Goal: Transaction & Acquisition: Purchase product/service

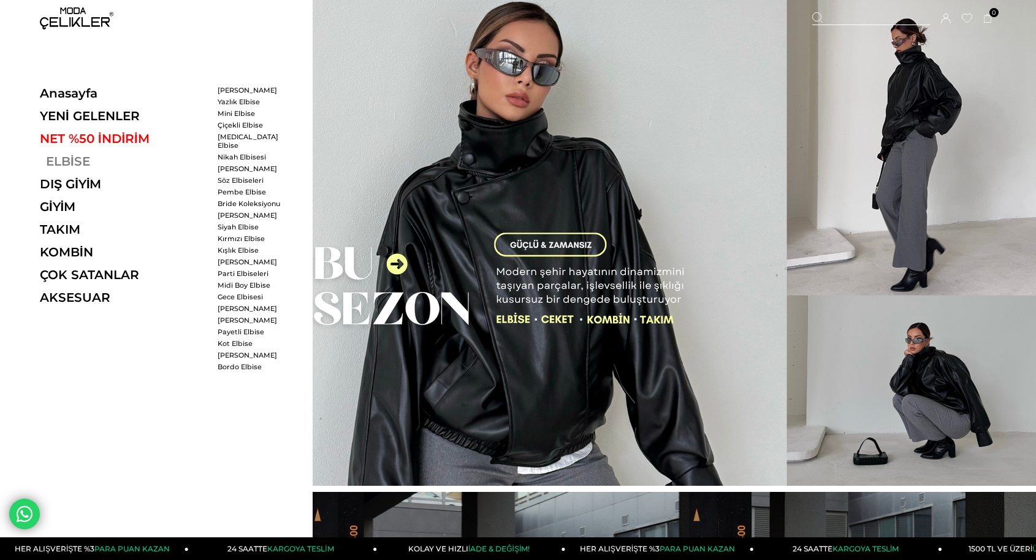
click at [70, 167] on link "ELBİSE" at bounding box center [124, 161] width 169 height 15
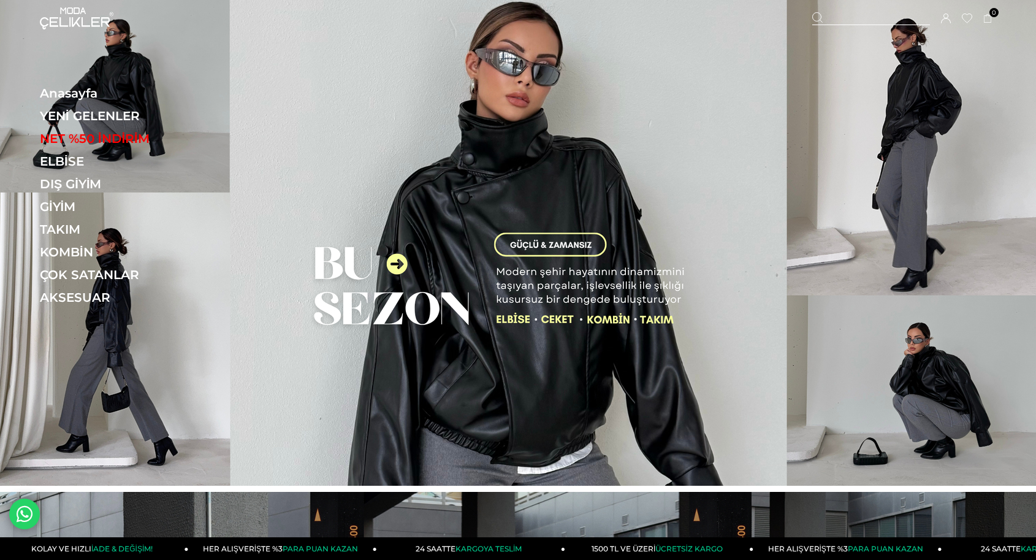
click at [75, 20] on img at bounding box center [77, 18] width 74 height 22
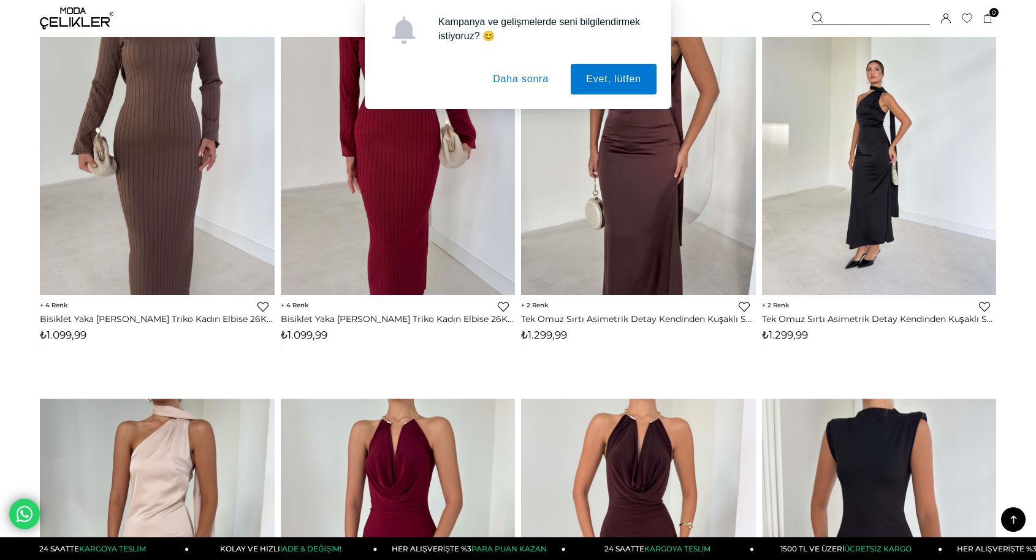
scroll to position [2236, 0]
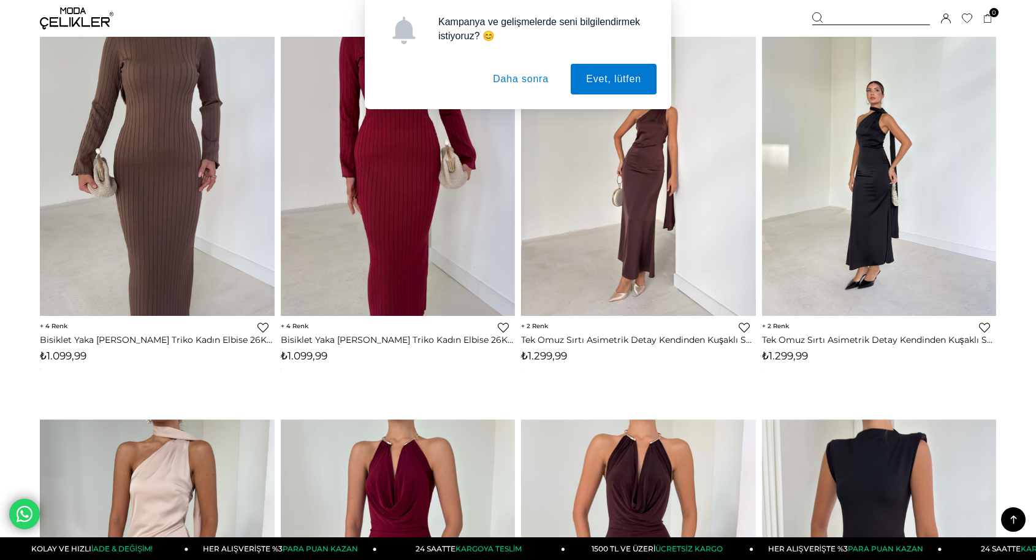
click at [631, 233] on div at bounding box center [638, 160] width 1173 height 312
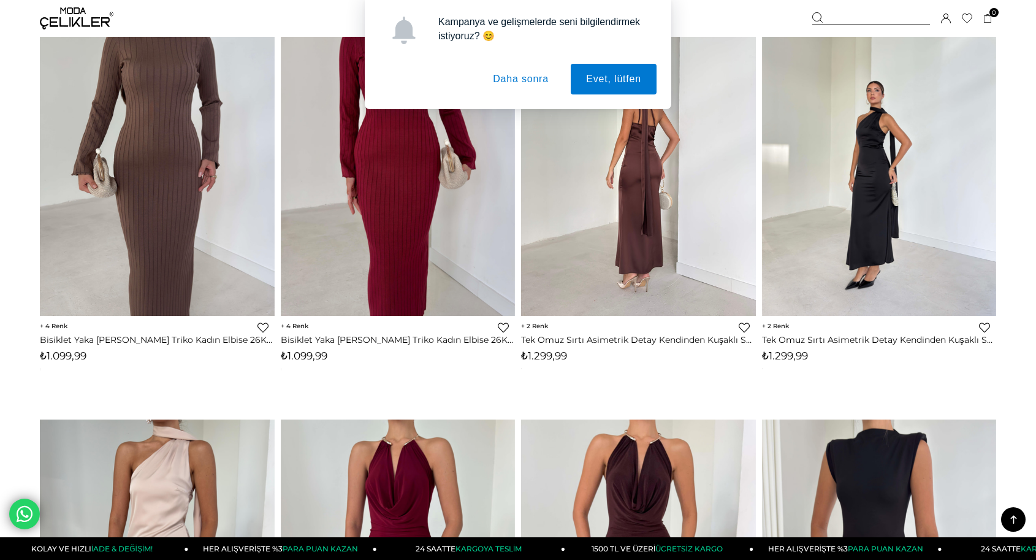
click at [625, 207] on img at bounding box center [638, 160] width 235 height 313
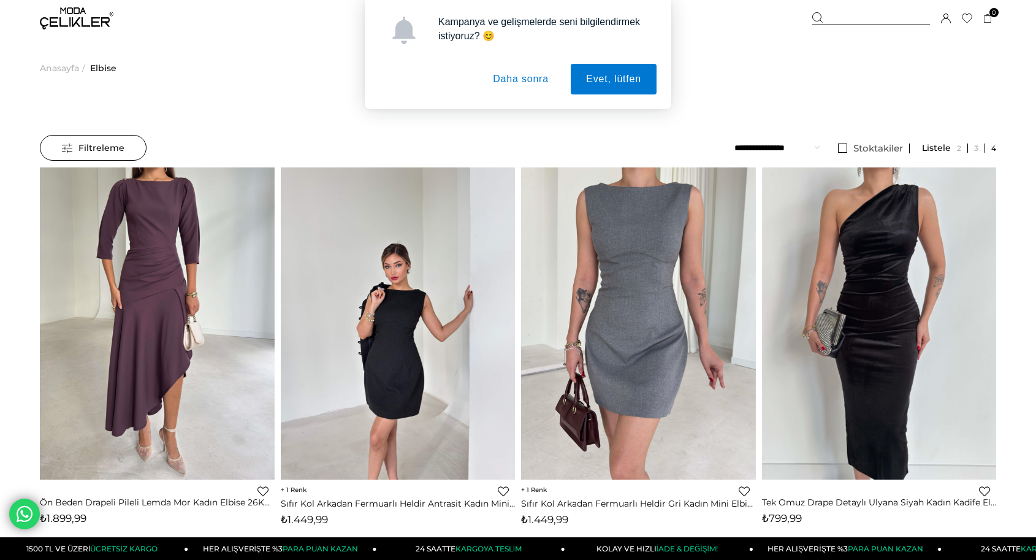
scroll to position [0, 0]
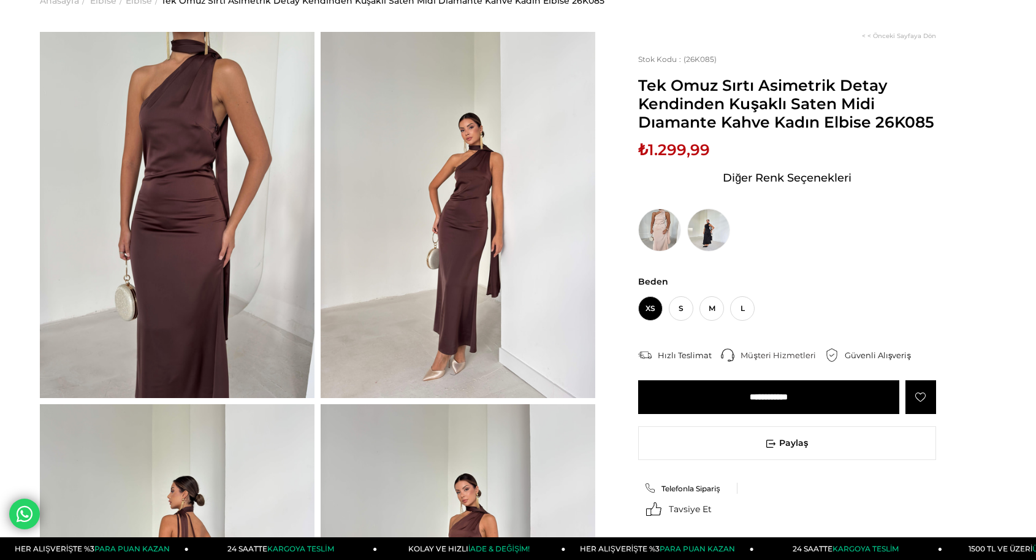
scroll to position [70, 0]
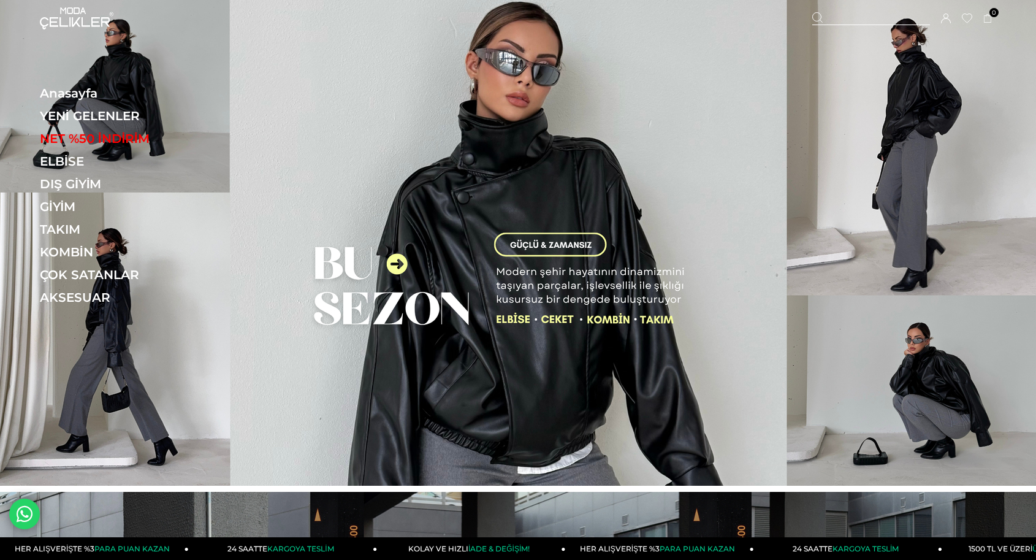
click at [91, 17] on img at bounding box center [77, 18] width 74 height 22
